Goal: Find specific page/section: Find specific page/section

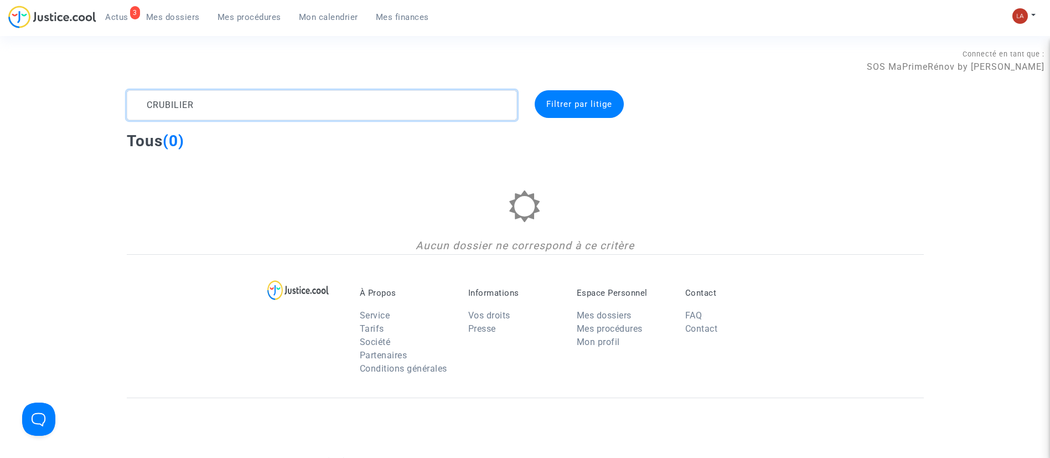
click at [246, 100] on textarea at bounding box center [322, 105] width 390 height 30
type textarea "LAMARE"
click at [156, 17] on span "Mes dossiers" at bounding box center [173, 17] width 54 height 10
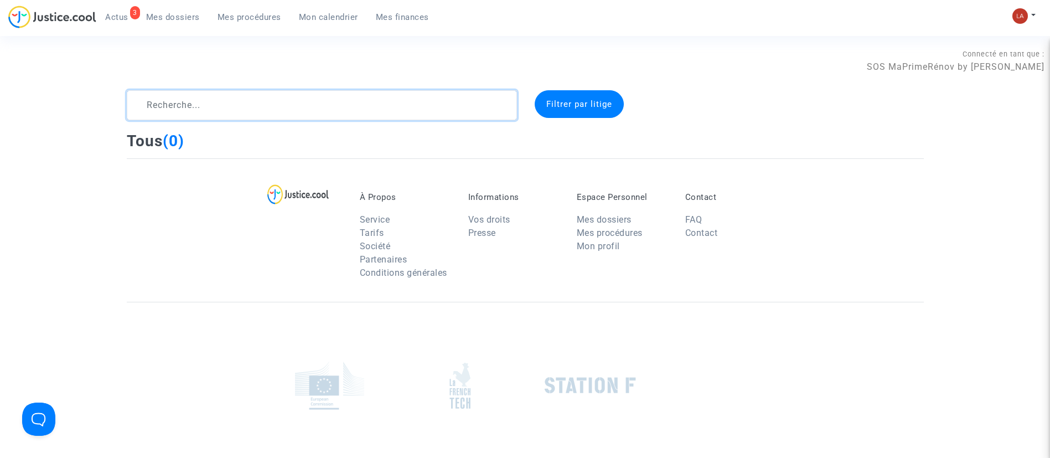
click at [209, 101] on textarea at bounding box center [322, 105] width 390 height 30
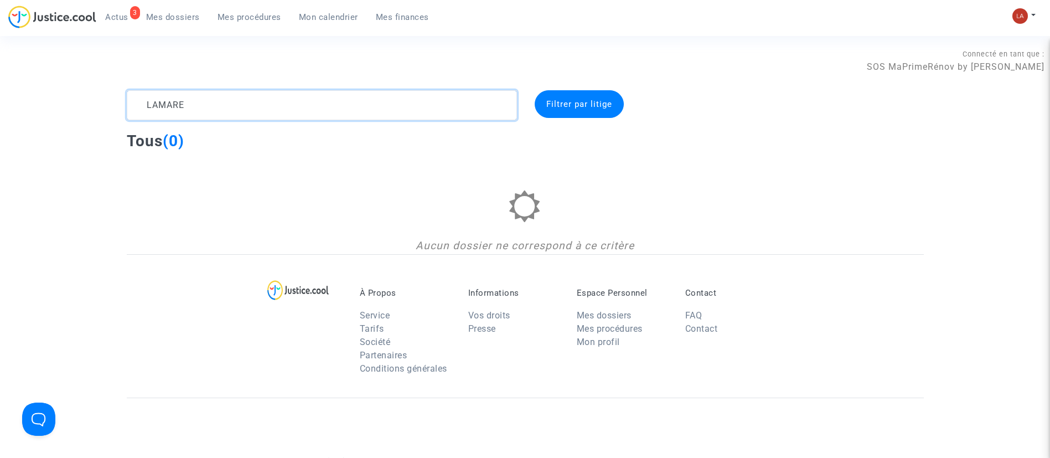
type textarea "LAMARE"
click at [172, 110] on textarea at bounding box center [322, 105] width 390 height 30
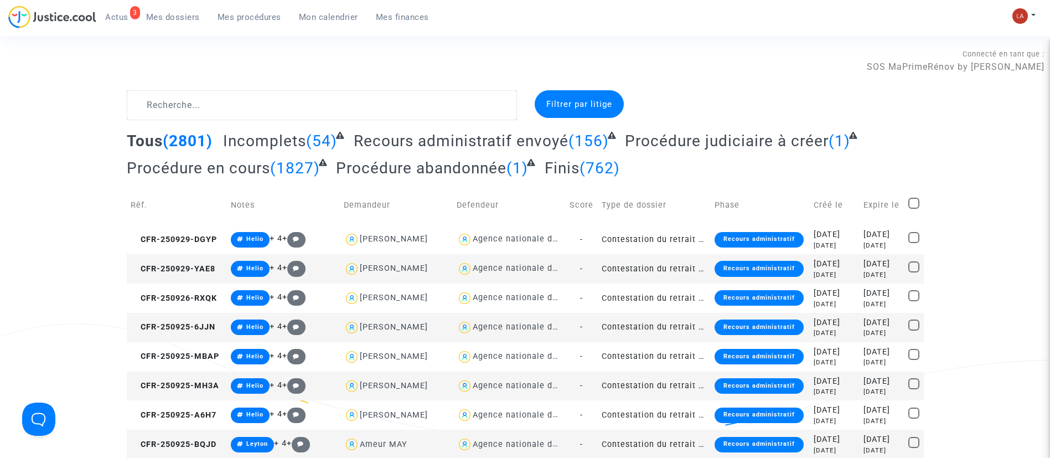
click at [111, 12] on span "Actus" at bounding box center [116, 17] width 23 height 10
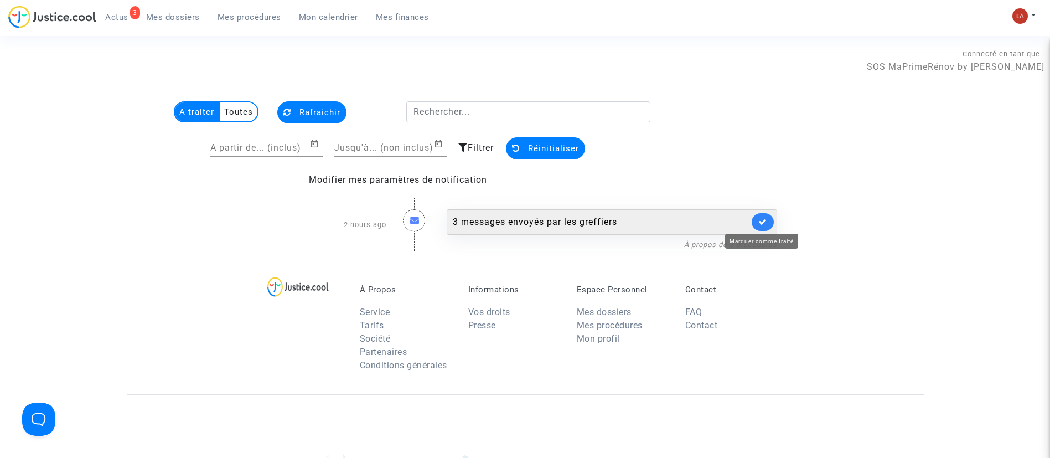
click at [762, 220] on icon at bounding box center [763, 222] width 9 height 8
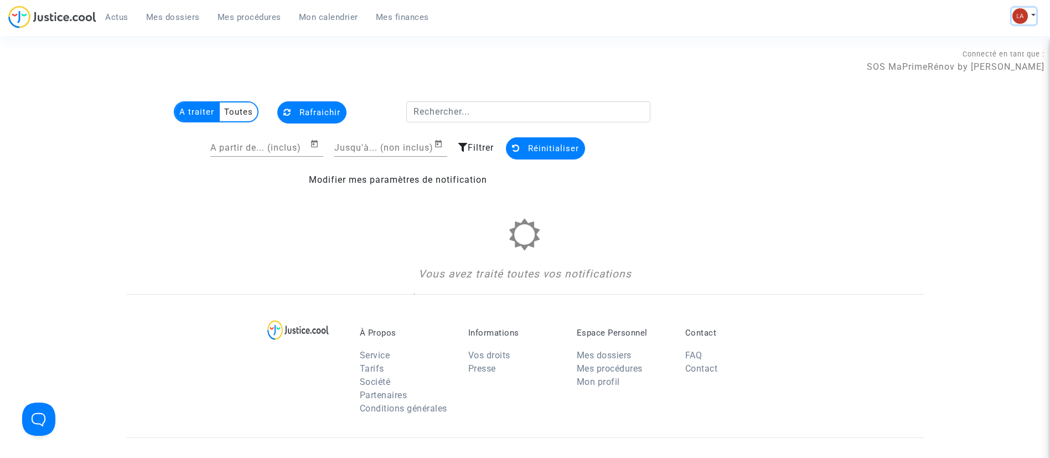
click at [1035, 16] on button at bounding box center [1024, 16] width 24 height 17
click at [936, 53] on link "Changer de compte" at bounding box center [980, 57] width 112 height 18
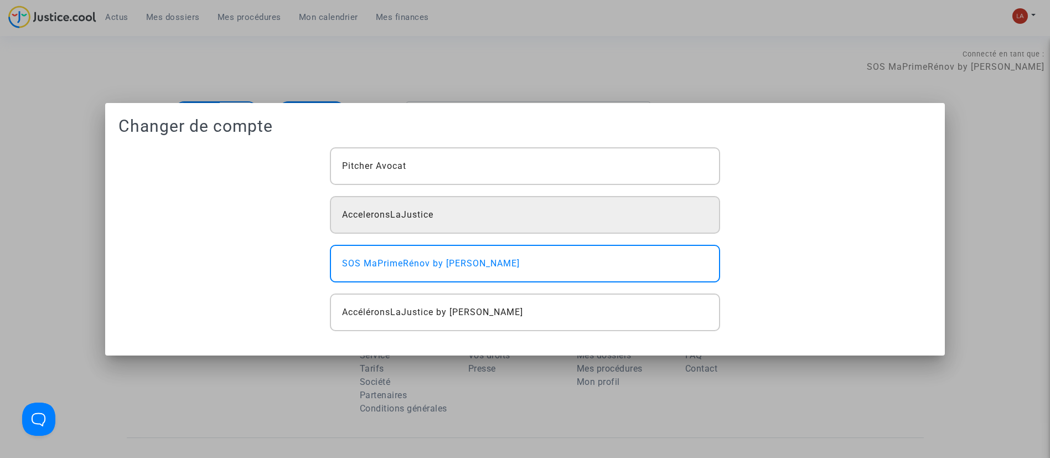
click at [623, 202] on div "AcceleronsLaJustice" at bounding box center [525, 215] width 390 height 38
